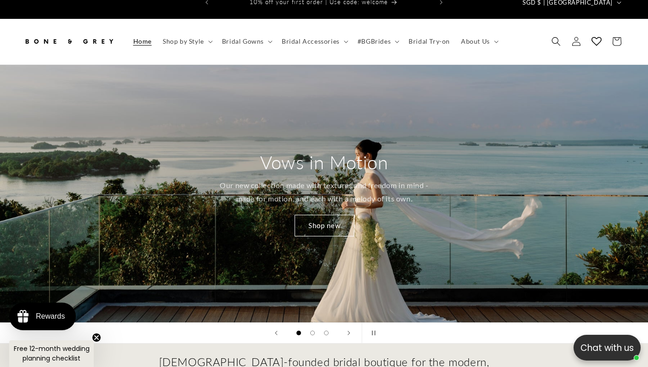
scroll to position [17, 0]
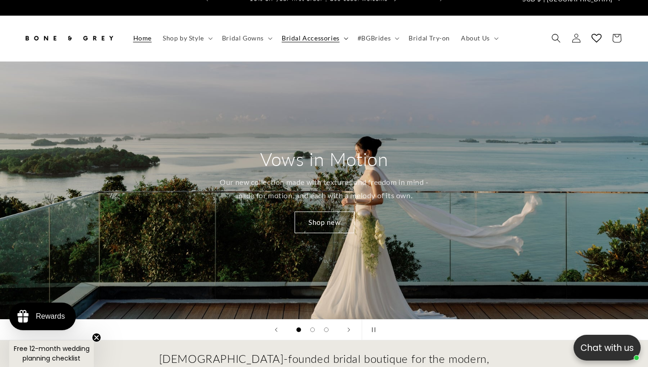
click at [295, 34] on span "Bridal Accessories" at bounding box center [311, 38] width 58 height 8
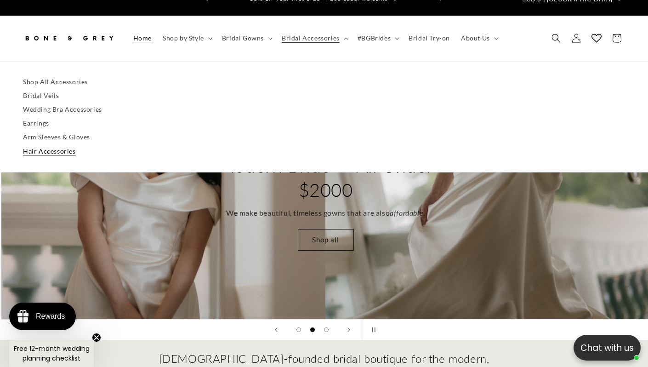
scroll to position [0, 648]
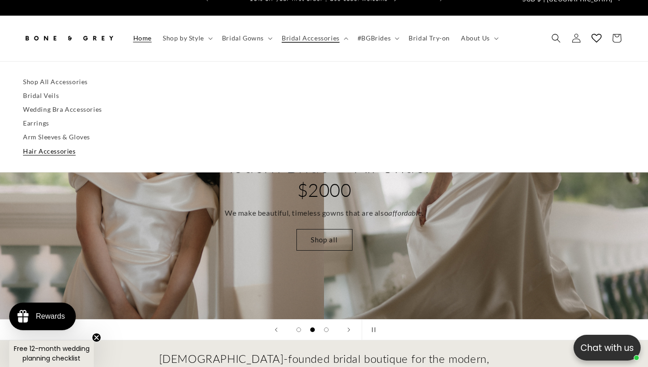
click at [49, 144] on link "Hair Accessories" at bounding box center [324, 151] width 602 height 14
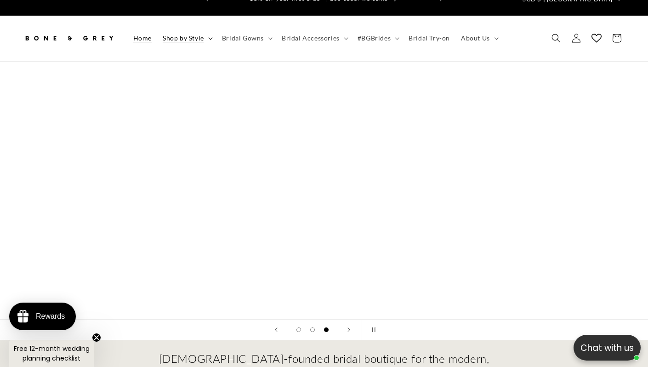
click at [193, 34] on span "Shop by Style" at bounding box center [183, 38] width 41 height 8
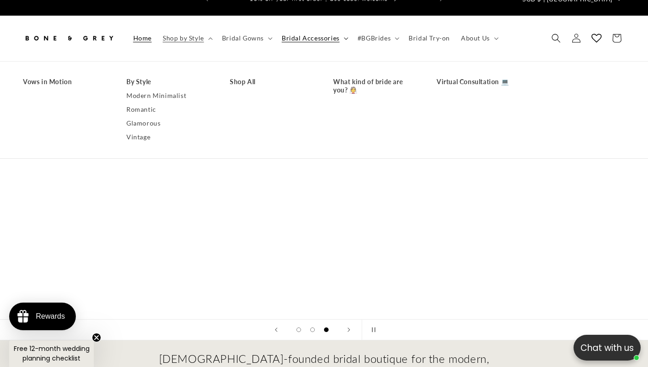
click at [304, 29] on summary "Bridal Accessories" at bounding box center [314, 38] width 76 height 19
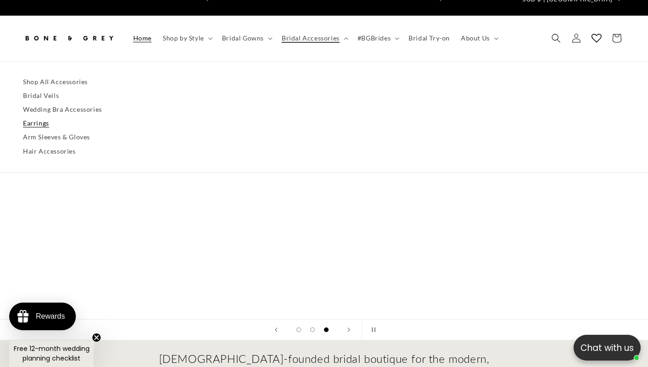
click at [35, 116] on link "Earrings" at bounding box center [324, 123] width 602 height 14
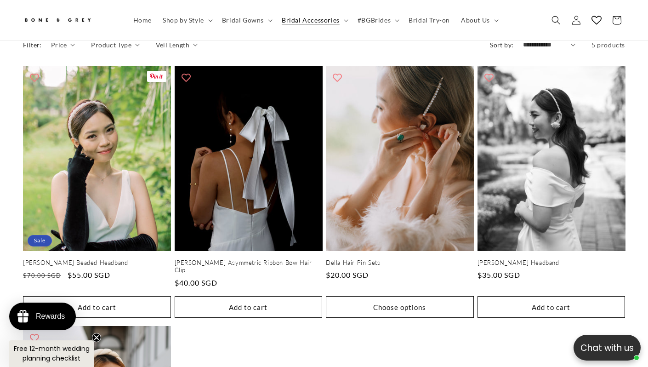
scroll to position [378, 0]
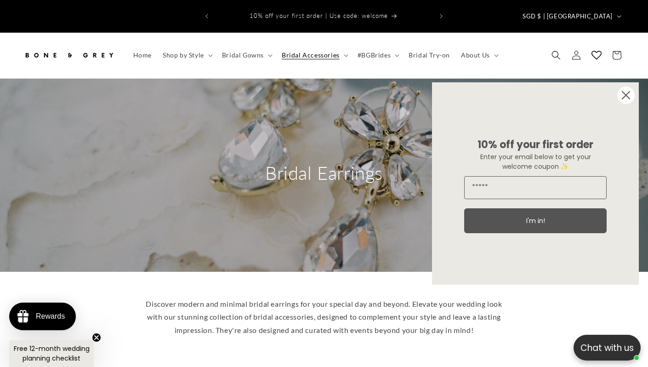
click at [628, 95] on circle "Close dialog" at bounding box center [626, 94] width 17 height 17
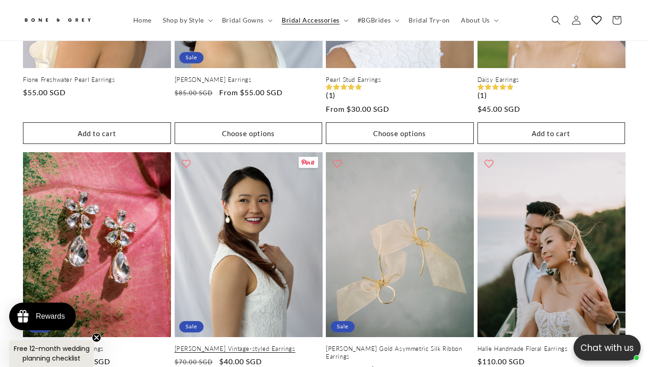
click at [259, 345] on link "Eleanor Vintage-styled Earrings" at bounding box center [249, 349] width 148 height 8
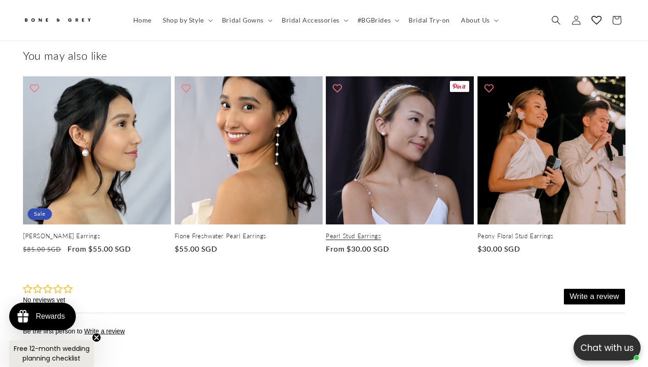
scroll to position [0, 218]
click at [415, 232] on link "Pearl Stud Earrings" at bounding box center [400, 236] width 148 height 8
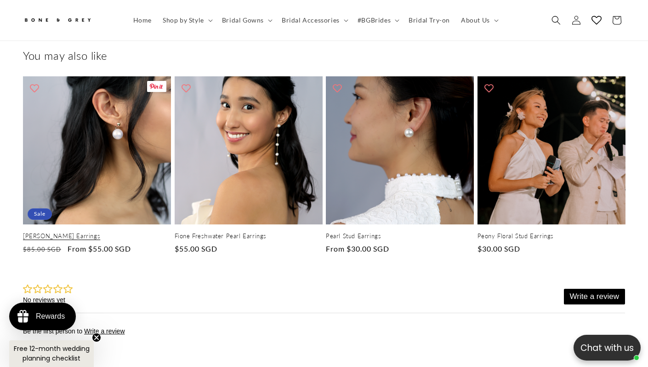
click at [129, 232] on link "[PERSON_NAME] Earrings" at bounding box center [97, 236] width 148 height 8
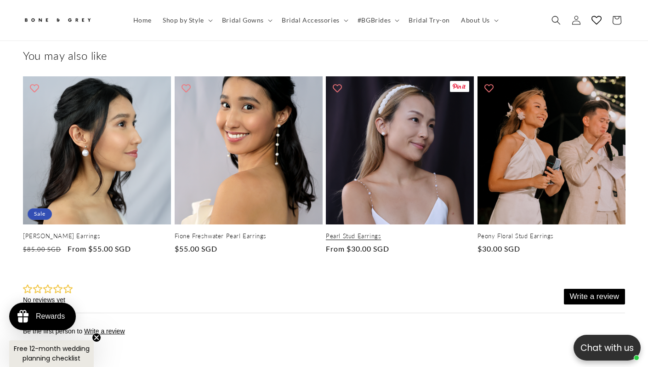
click at [385, 232] on link "Pearl Stud Earrings" at bounding box center [400, 236] width 148 height 8
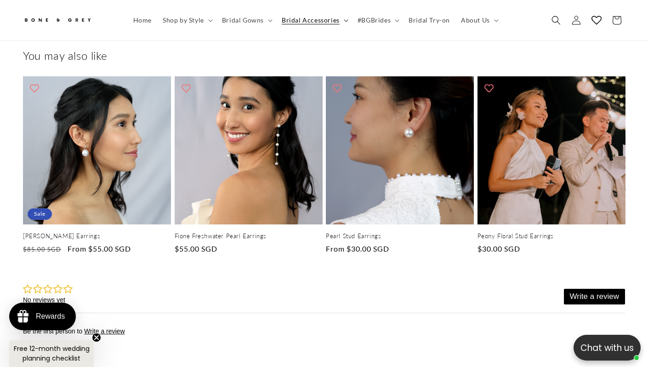
click at [326, 19] on span "Bridal Accessories" at bounding box center [311, 20] width 58 height 8
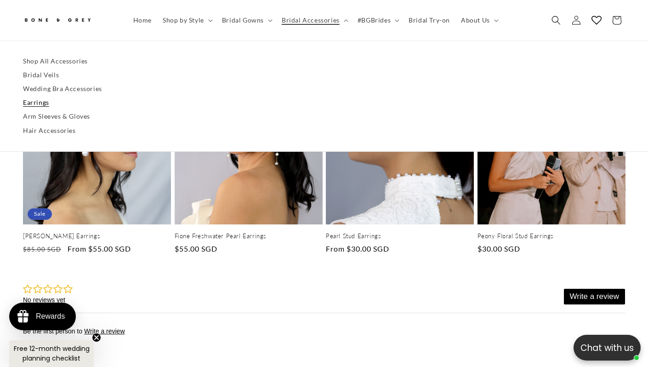
click at [38, 103] on link "Earrings" at bounding box center [324, 103] width 602 height 14
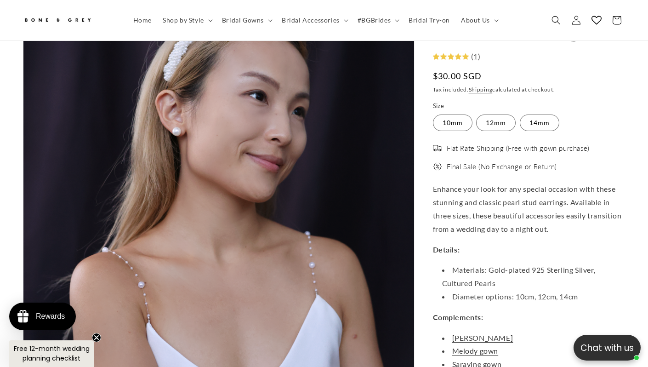
scroll to position [0, 218]
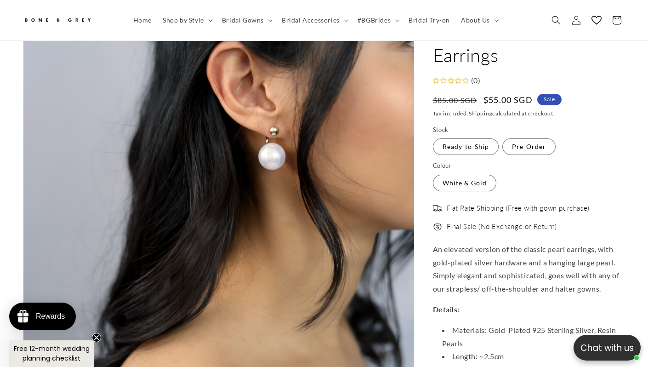
scroll to position [0, 218]
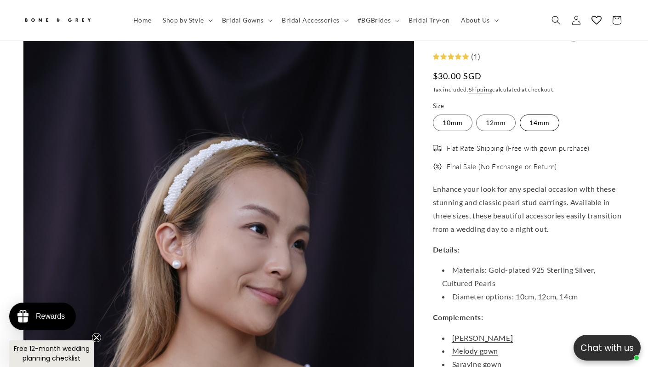
click at [538, 125] on label "14mm Variant sold out or unavailable" at bounding box center [540, 123] width 40 height 17
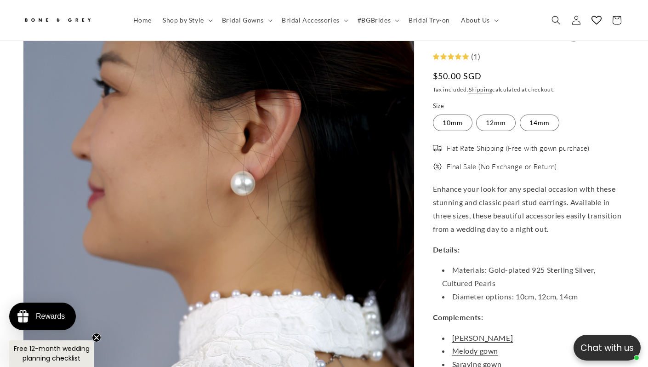
scroll to position [0, 218]
click at [496, 123] on label "12mm Variant sold out or unavailable" at bounding box center [496, 123] width 40 height 17
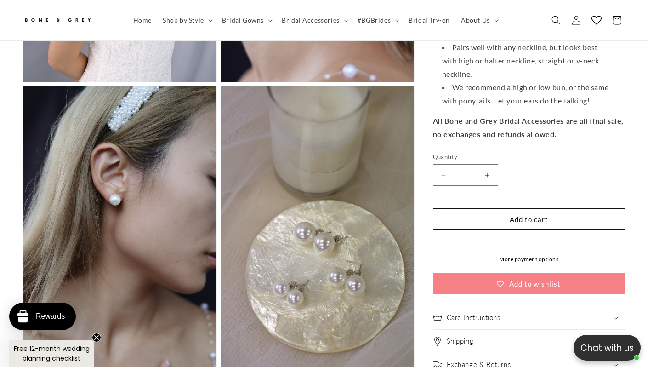
scroll to position [972, 0]
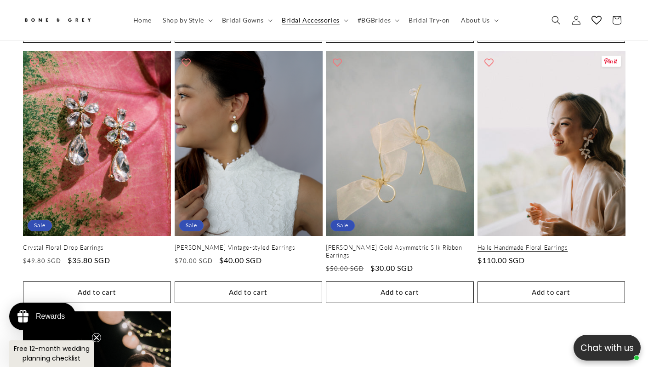
click at [513, 244] on link "Halle Handmade Floral Earrings" at bounding box center [552, 248] width 148 height 8
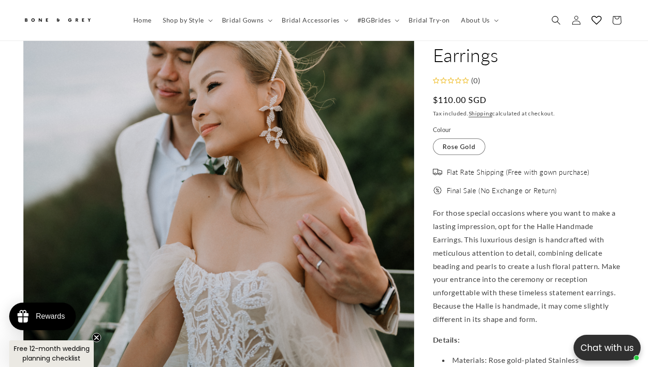
scroll to position [253, 0]
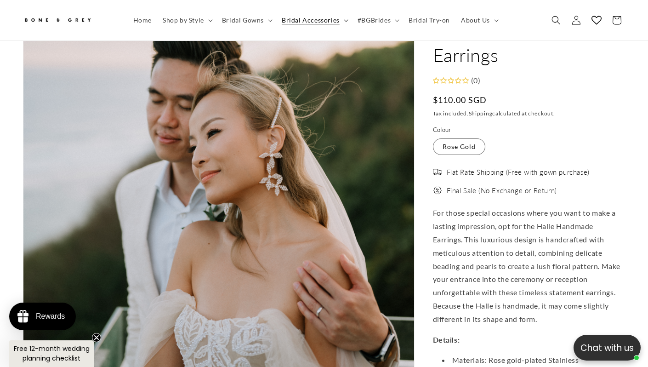
click at [326, 21] on span "Bridal Accessories" at bounding box center [311, 20] width 58 height 8
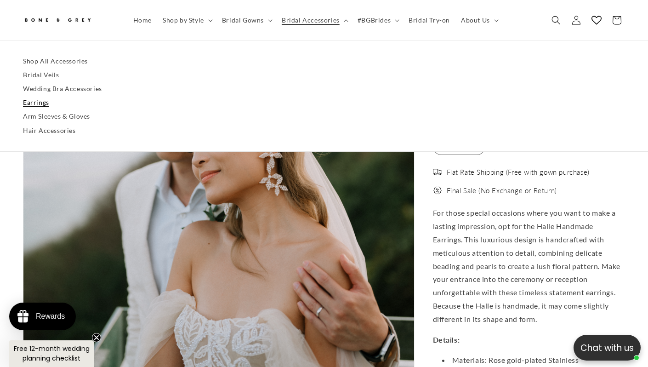
click at [41, 102] on link "Earrings" at bounding box center [324, 103] width 602 height 14
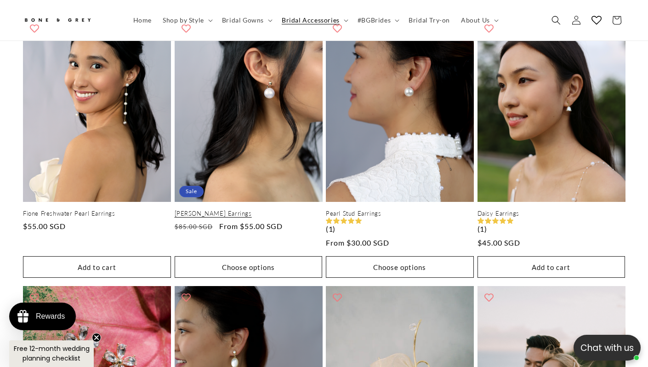
scroll to position [0, 218]
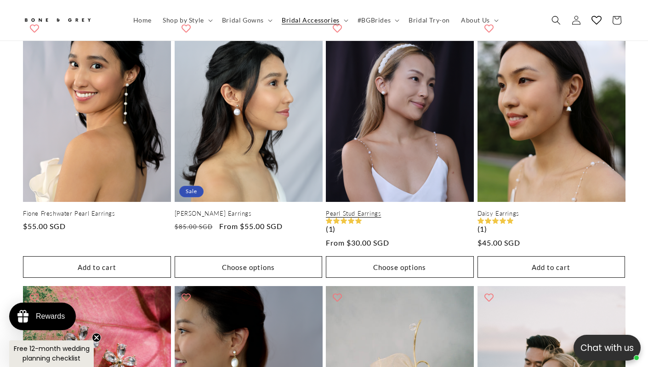
click at [374, 210] on link "Pearl Stud Earrings" at bounding box center [400, 214] width 148 height 8
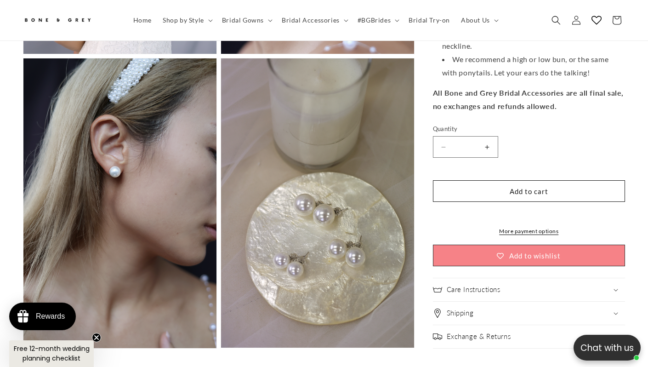
scroll to position [0, 218]
